Goal: Transaction & Acquisition: Purchase product/service

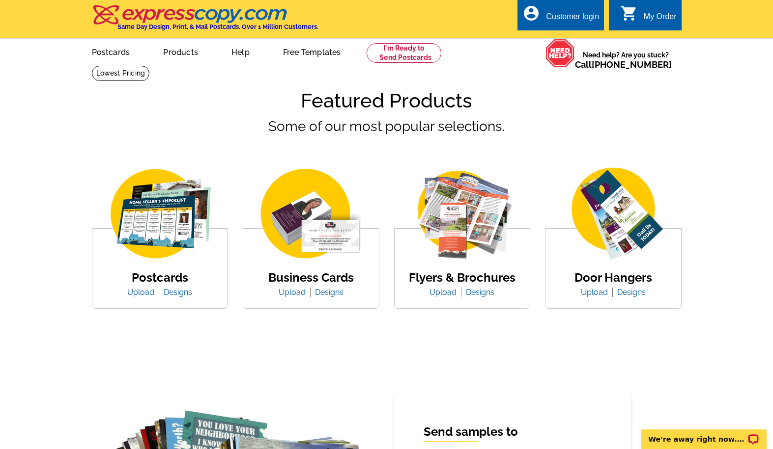
click at [175, 51] on link "Products" at bounding box center [180, 51] width 66 height 23
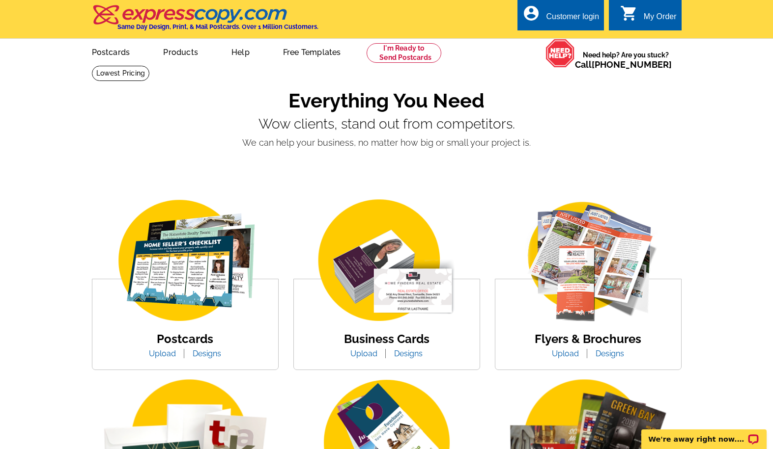
click at [105, 167] on div "Everything You Need Wow clients, stand out from competitors. We can help your b…" at bounding box center [386, 122] width 589 height 115
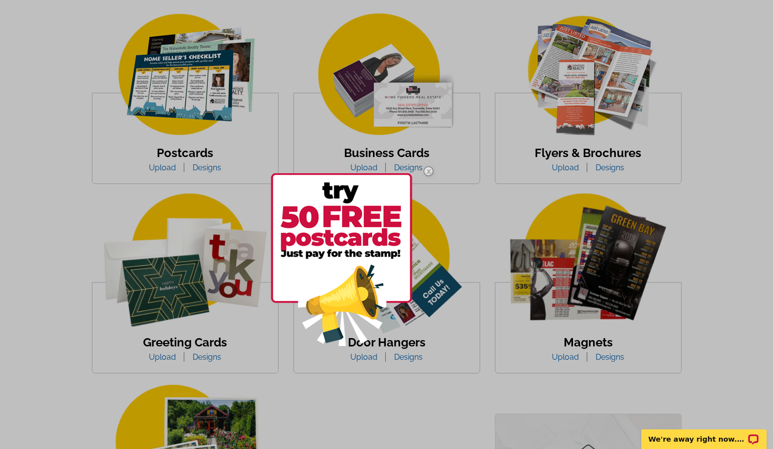
scroll to position [188, 0]
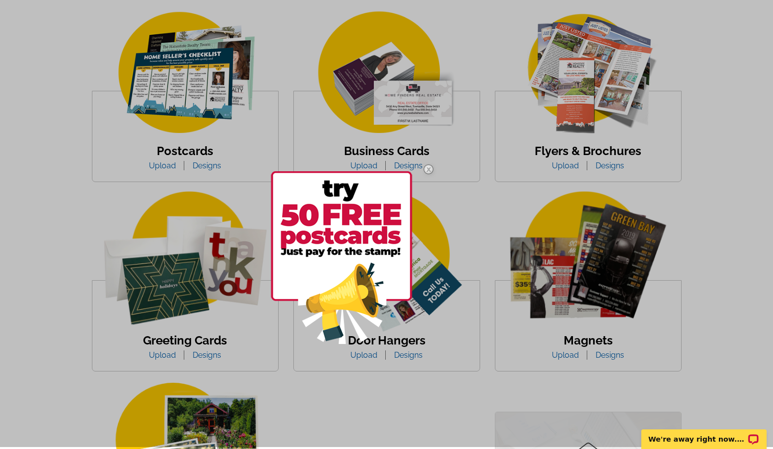
click at [430, 168] on img at bounding box center [428, 169] width 28 height 28
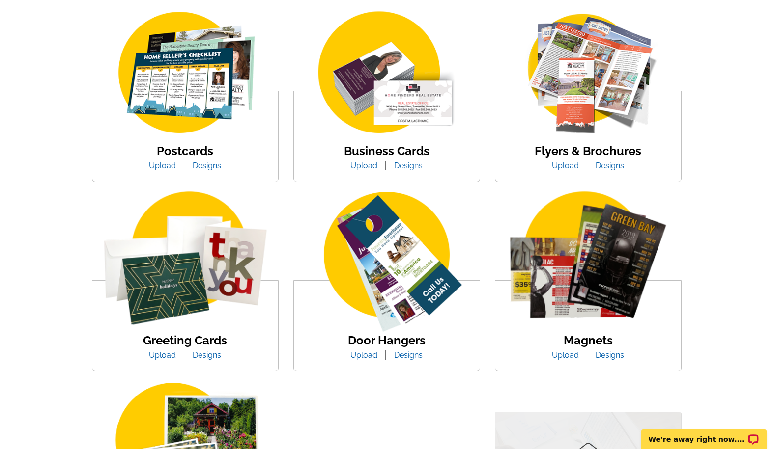
click at [303, 199] on img at bounding box center [387, 263] width 186 height 143
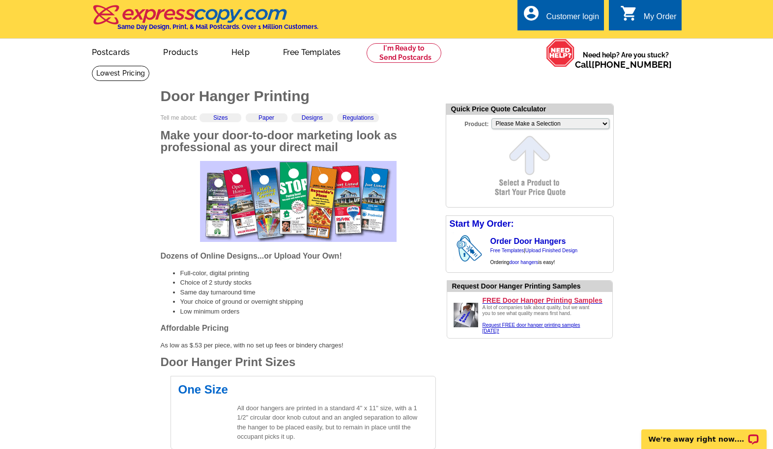
click at [112, 50] on link "Postcards" at bounding box center [110, 51] width 69 height 23
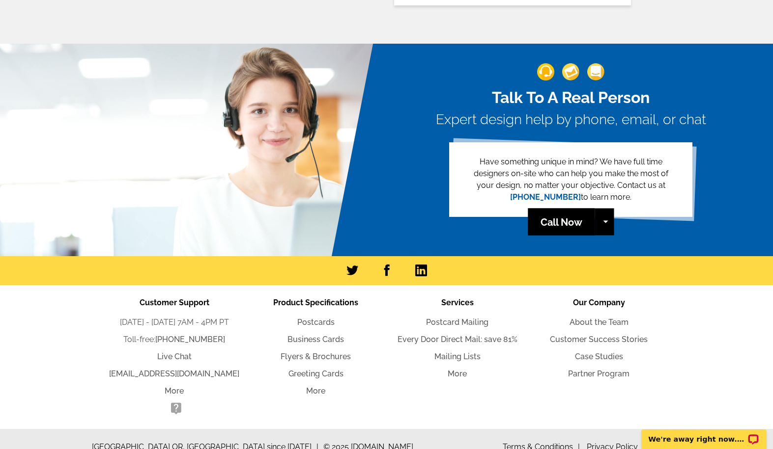
scroll to position [2131, 0]
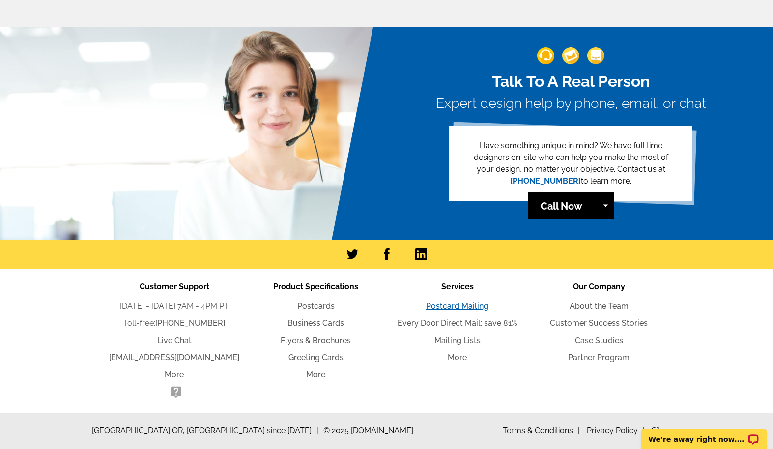
click at [453, 307] on link "Postcard Mailing" at bounding box center [457, 306] width 62 height 9
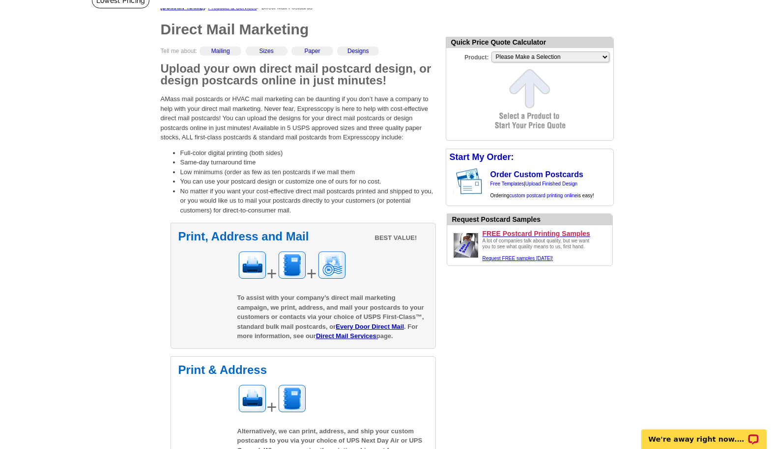
scroll to position [73, 0]
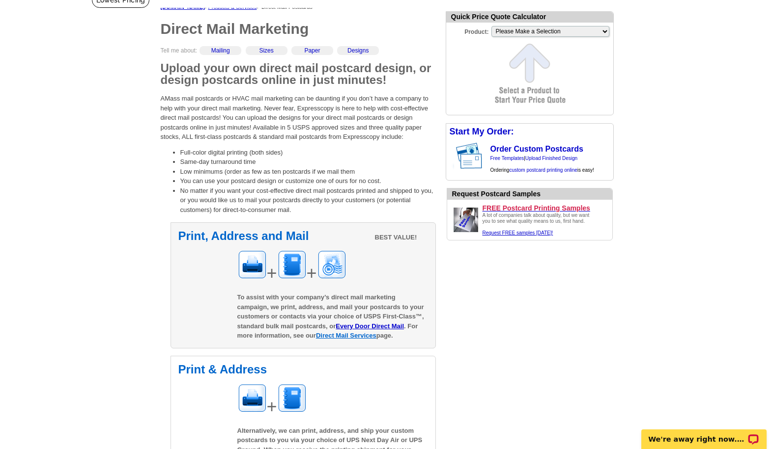
click at [356, 337] on link "Direct Mail Services" at bounding box center [346, 335] width 60 height 7
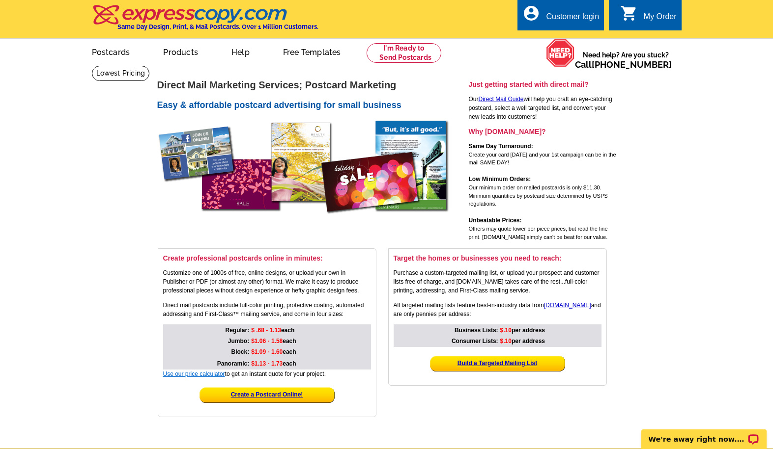
click at [196, 373] on link "Use our price calculator" at bounding box center [194, 374] width 62 height 7
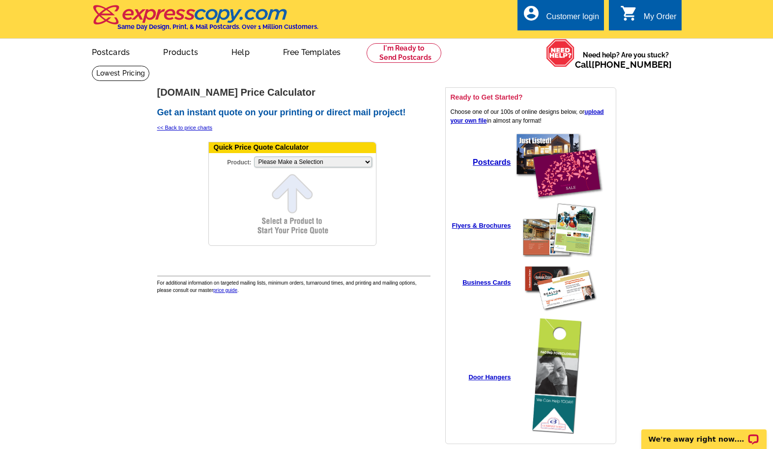
click at [373, 163] on form "Quick Price Quote Calculator Product: Please Make a Selection Jumbo Postcard (5…" at bounding box center [292, 194] width 168 height 104
click at [364, 162] on select "Please Make a Selection Jumbo Postcard (5.5" x 8.5") Regular Postcard (4.25" x …" at bounding box center [313, 162] width 118 height 11
select select "1"
click at [254, 157] on select "Please Make a Selection Jumbo Postcard (5.5" x 8.5") Regular Postcard (4.25" x …" at bounding box center [313, 162] width 118 height 11
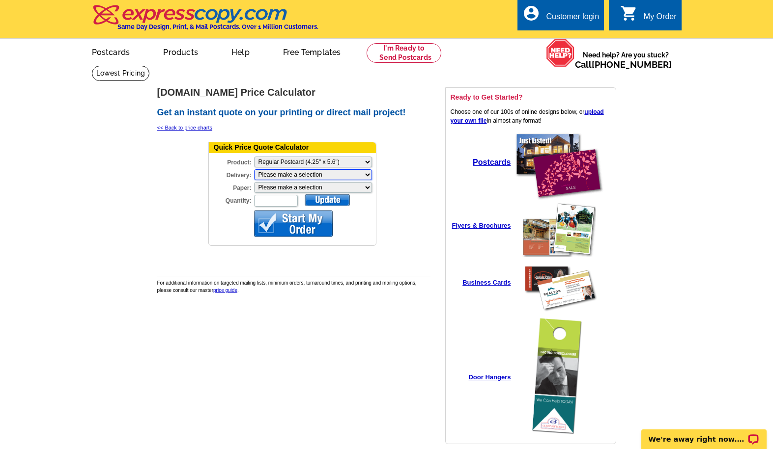
click at [334, 176] on select "Please make a selection Print + Address+USPS First Class Print-Only+Shipped To …" at bounding box center [313, 174] width 118 height 11
select select "3"
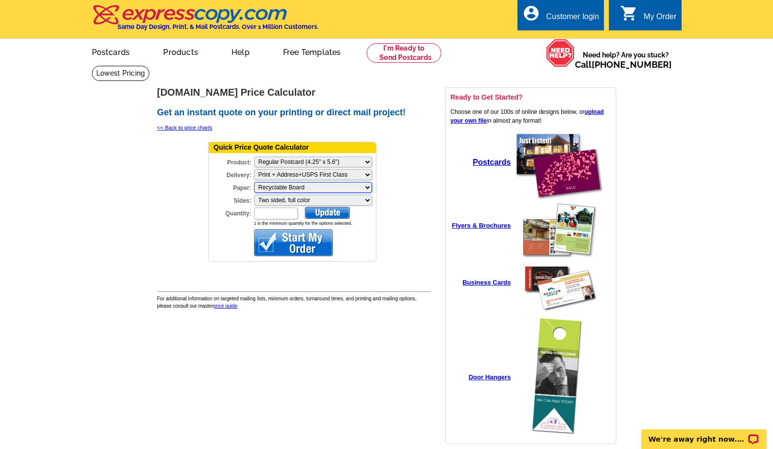
click at [358, 188] on select "Please make a selection Recyclable Board" at bounding box center [313, 187] width 118 height 11
click at [282, 210] on input "Quantity:" at bounding box center [276, 214] width 44 height 12
click at [329, 214] on div at bounding box center [327, 213] width 45 height 12
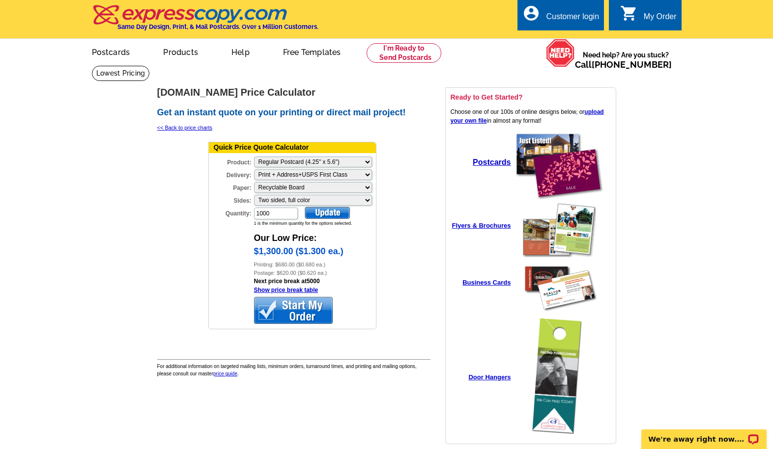
click at [388, 277] on td at bounding box center [402, 238] width 49 height 199
drag, startPoint x: 272, startPoint y: 213, endPoint x: 109, endPoint y: 168, distance: 169.2
click at [109, 168] on main "[DOMAIN_NAME] > Price Guide > Price Calculator [DOMAIN_NAME] Price Calculator G…" at bounding box center [386, 266] width 773 height 402
click at [302, 217] on div "Quantity: 500 1 is the minimum quantity for the options selected." at bounding box center [292, 217] width 167 height 21
click at [319, 217] on div at bounding box center [327, 213] width 45 height 12
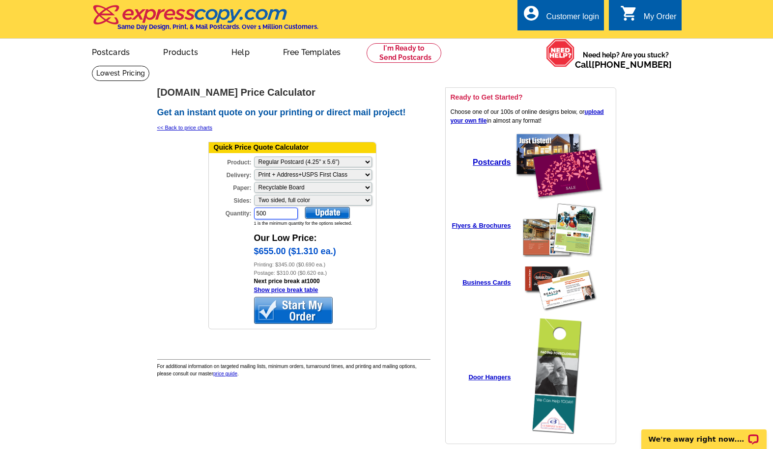
drag, startPoint x: 273, startPoint y: 211, endPoint x: 167, endPoint y: 173, distance: 112.6
click at [167, 177] on tr "Quick Price Quote Calculator Product: Please Make a Selection Jumbo Postcard (5…" at bounding box center [292, 238] width 268 height 199
click at [322, 213] on div at bounding box center [327, 213] width 45 height 12
drag, startPoint x: 281, startPoint y: 215, endPoint x: 233, endPoint y: 208, distance: 48.6
click at [233, 208] on div "Quantity: 100" at bounding box center [254, 214] width 90 height 14
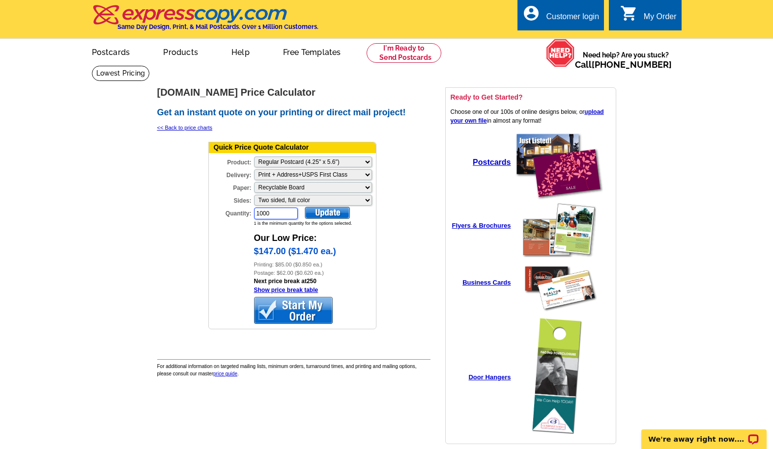
type input "1000"
click at [336, 215] on div at bounding box center [327, 213] width 45 height 12
